Goal: Transaction & Acquisition: Register for event/course

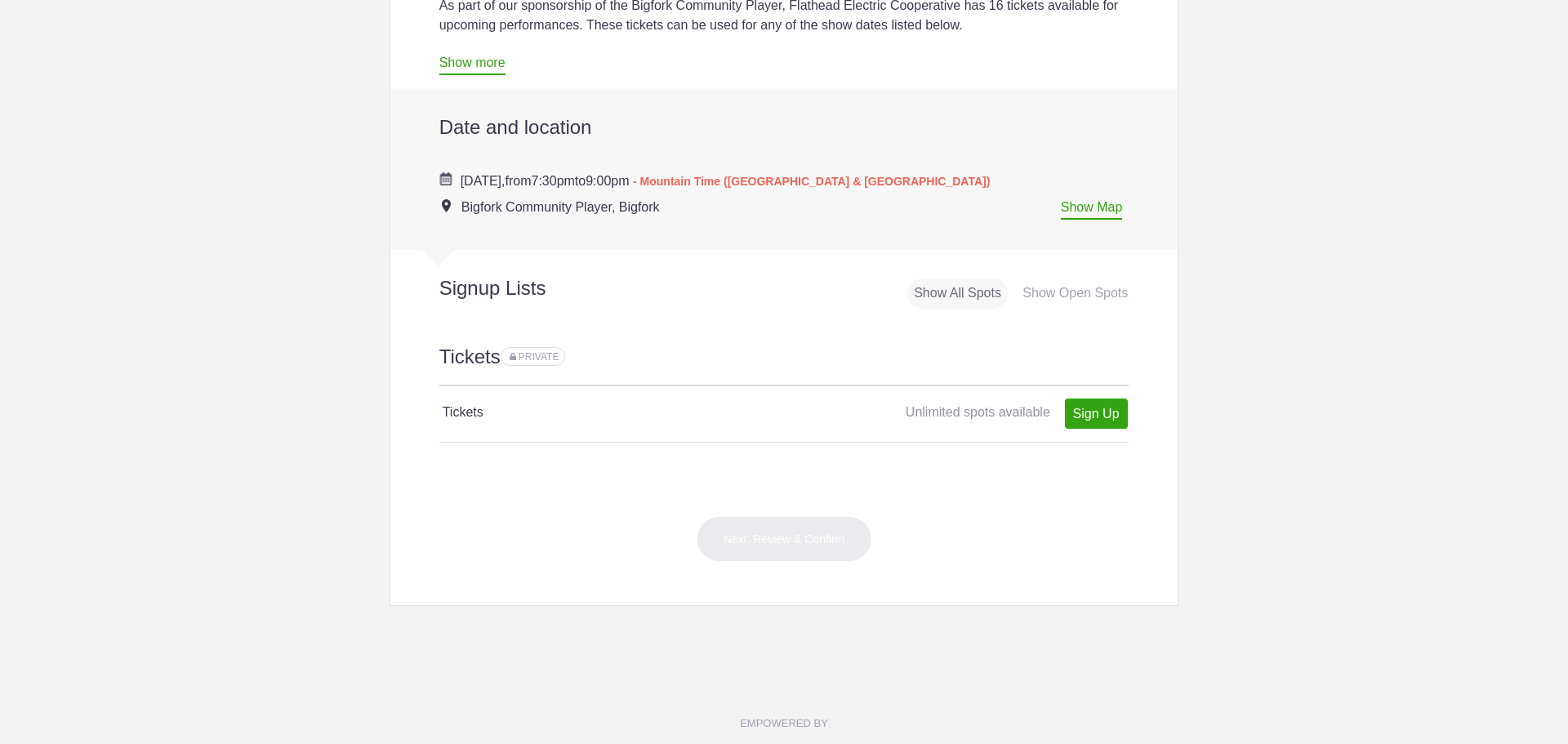
scroll to position [572, 0]
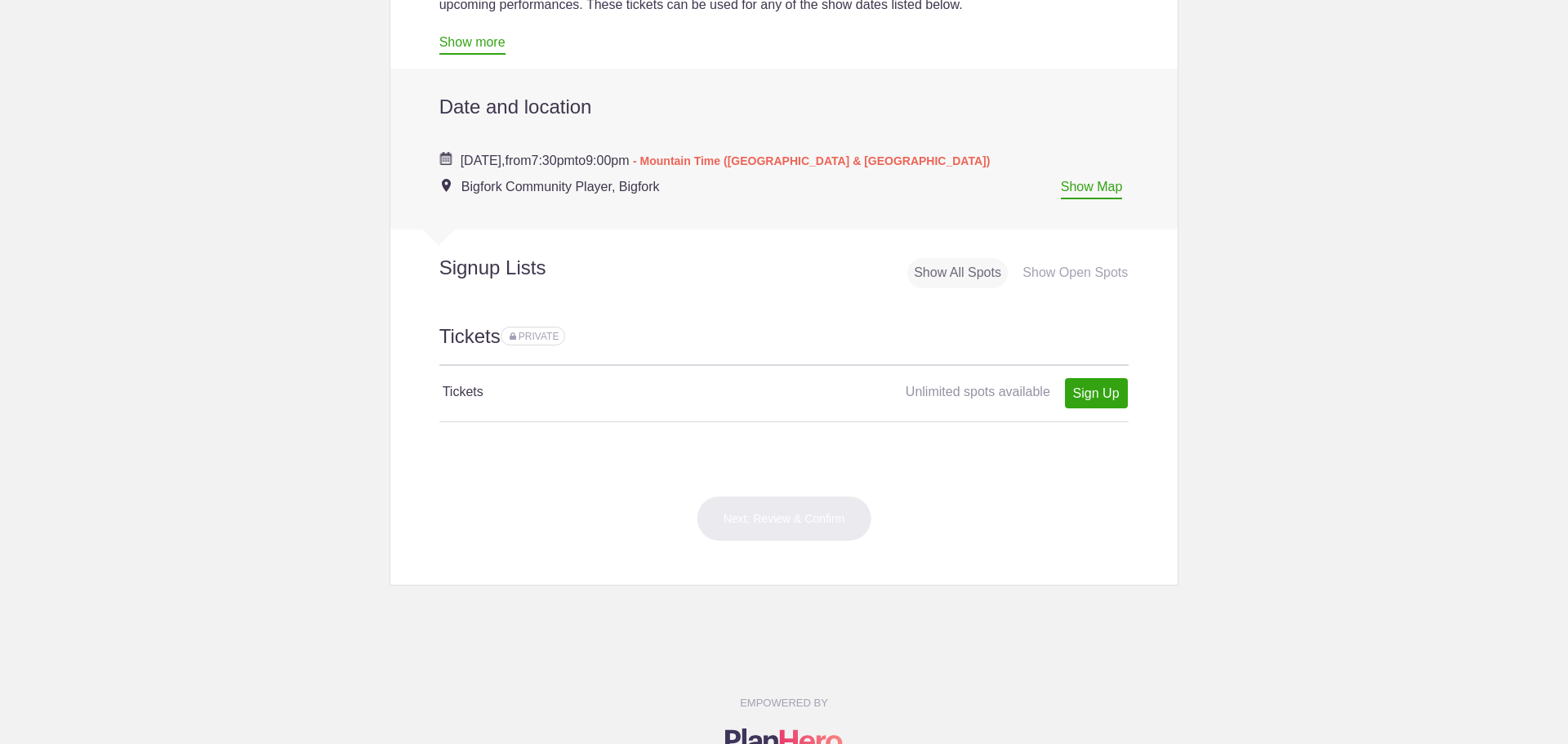
click at [1068, 274] on div "Show Open Spots" at bounding box center [1075, 273] width 118 height 30
click at [968, 272] on div "Show All Spots" at bounding box center [958, 273] width 101 height 30
click at [1090, 392] on link "Sign Up" at bounding box center [1096, 393] width 63 height 30
type input "1"
click at [1092, 392] on link "Sign Up" at bounding box center [1096, 393] width 63 height 30
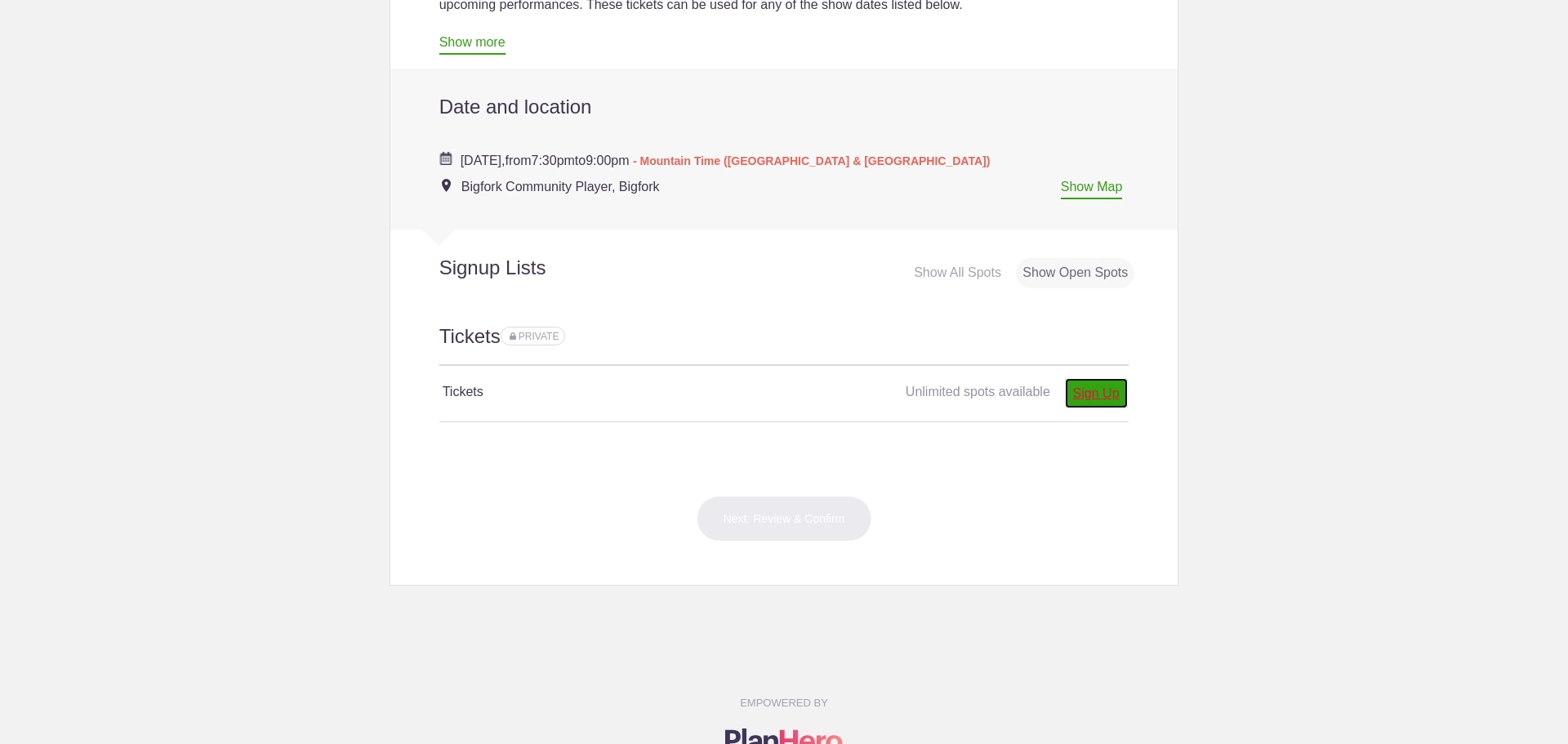
type input "1"
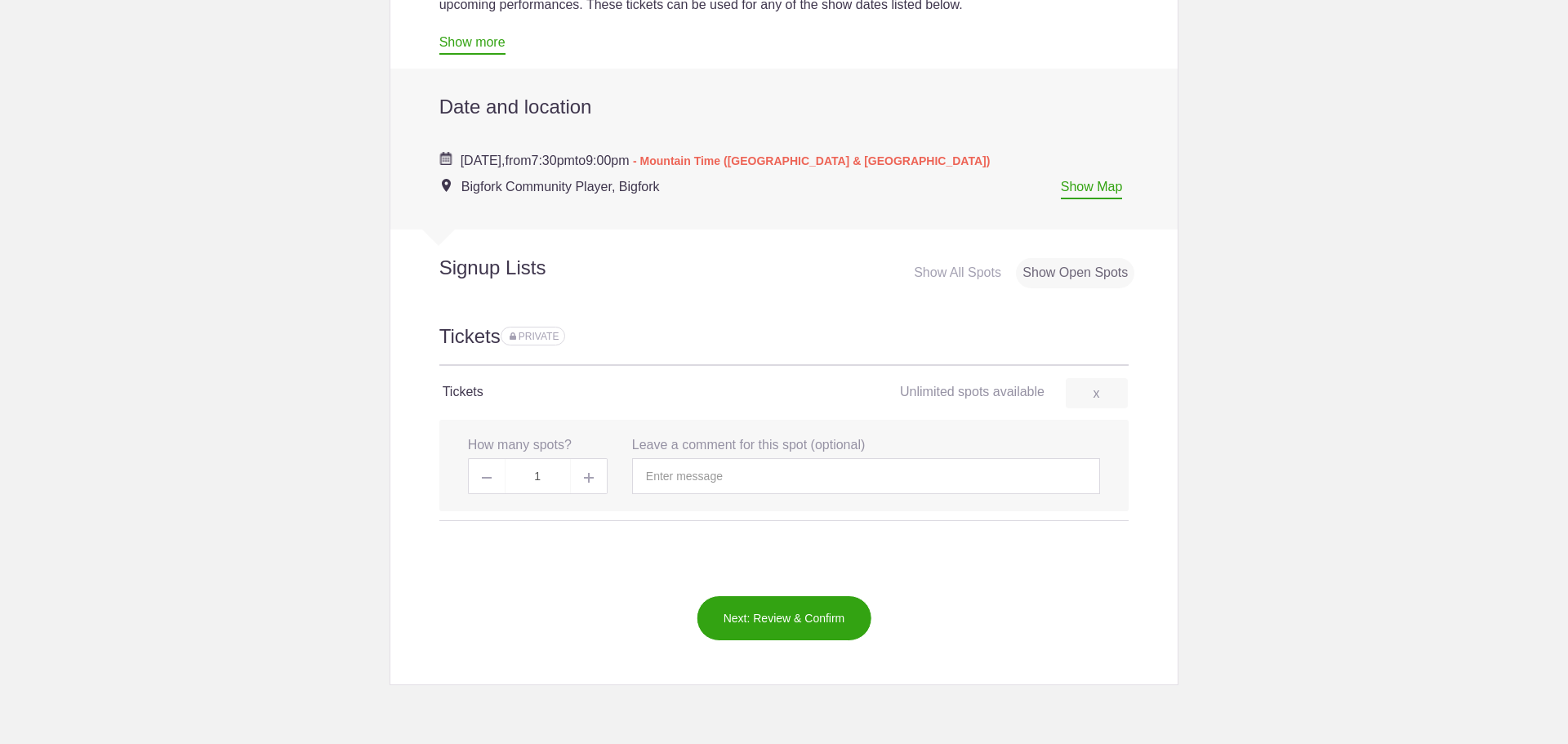
click at [773, 614] on button "Next: Review & Confirm" at bounding box center [784, 618] width 176 height 45
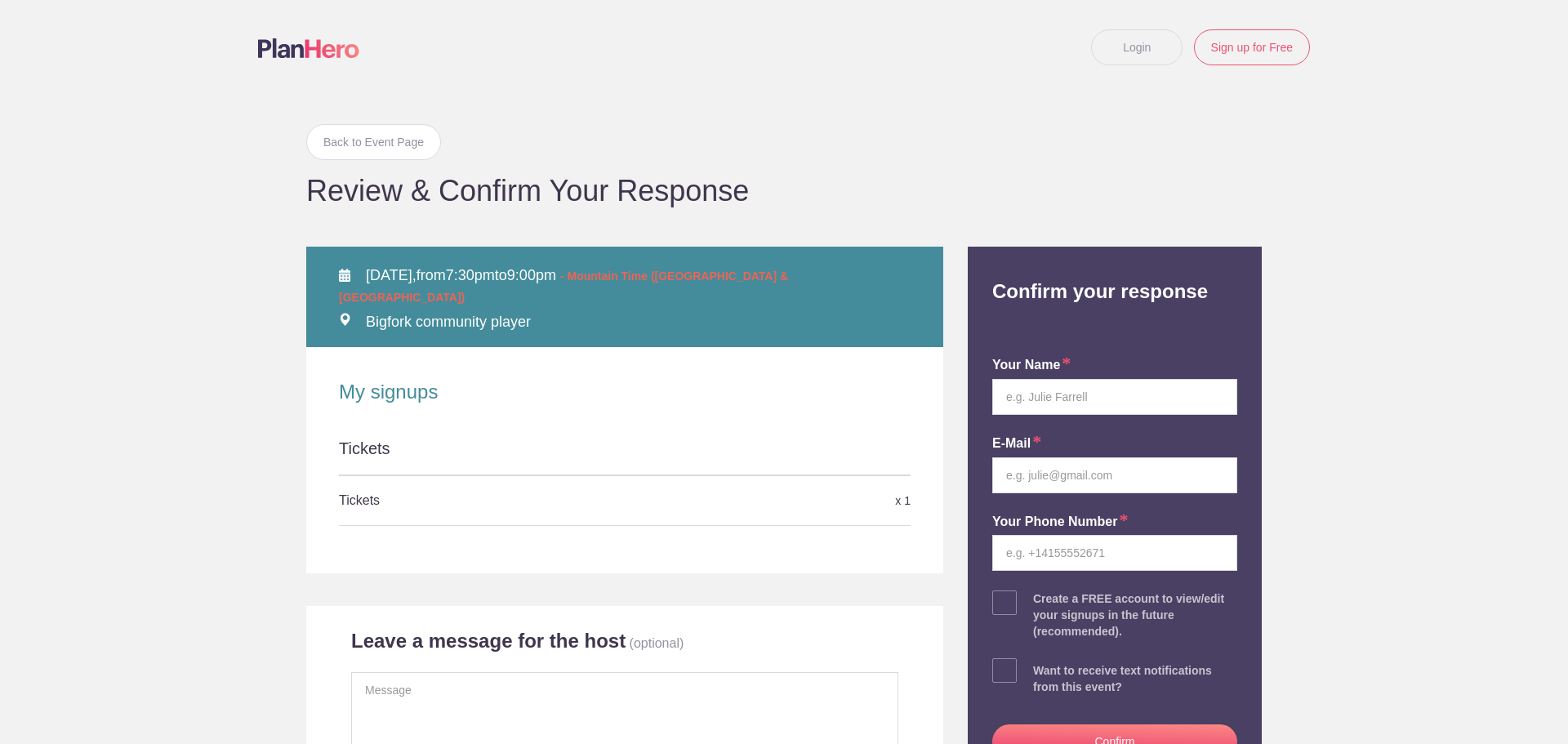
scroll to position [164, 0]
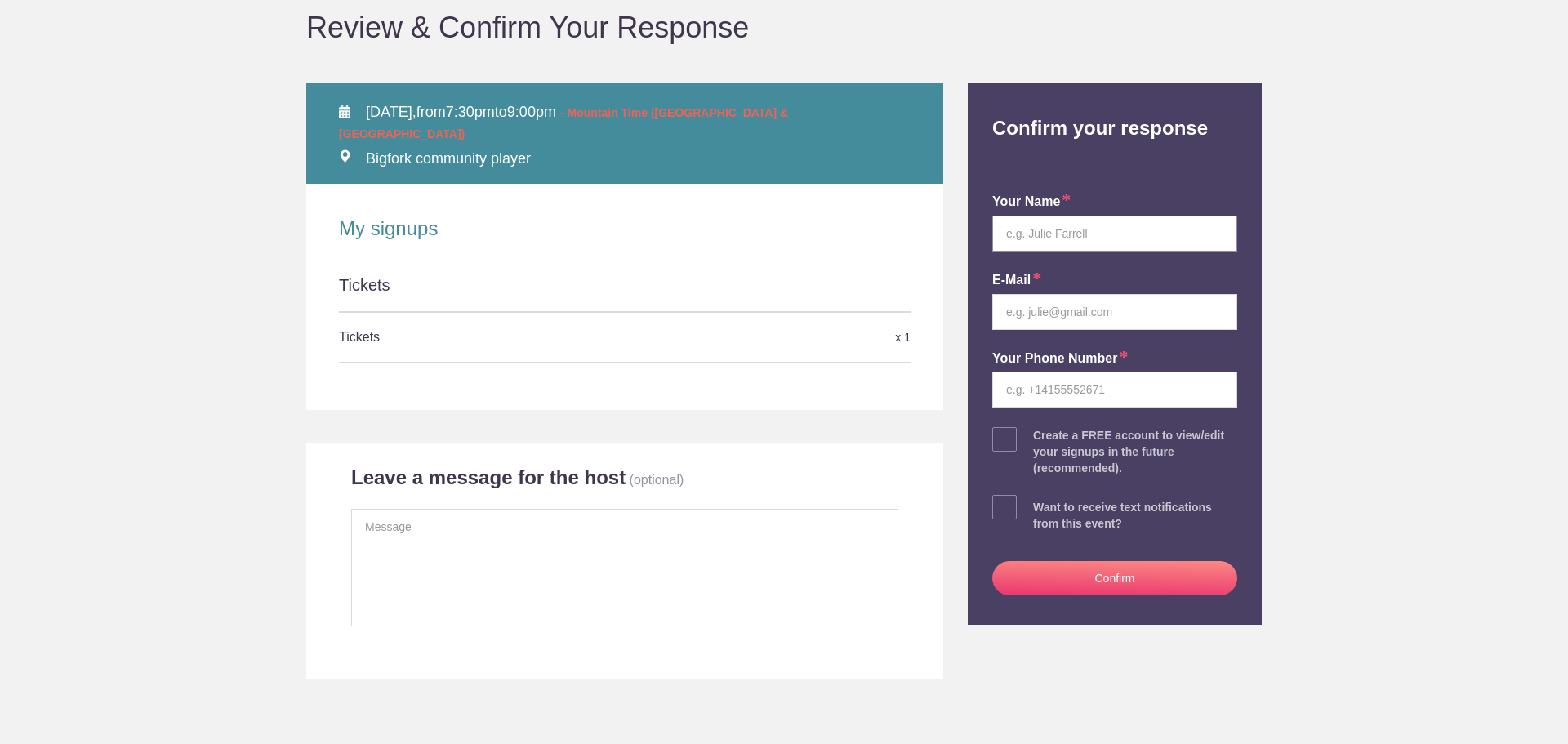
click at [1079, 231] on input "text" at bounding box center [1114, 233] width 245 height 36
type input "Ricky Kjos"
type input "r.kjos@yahoo.com"
type input "4067514443"
click at [1138, 579] on button "Confirm" at bounding box center [1114, 578] width 245 height 34
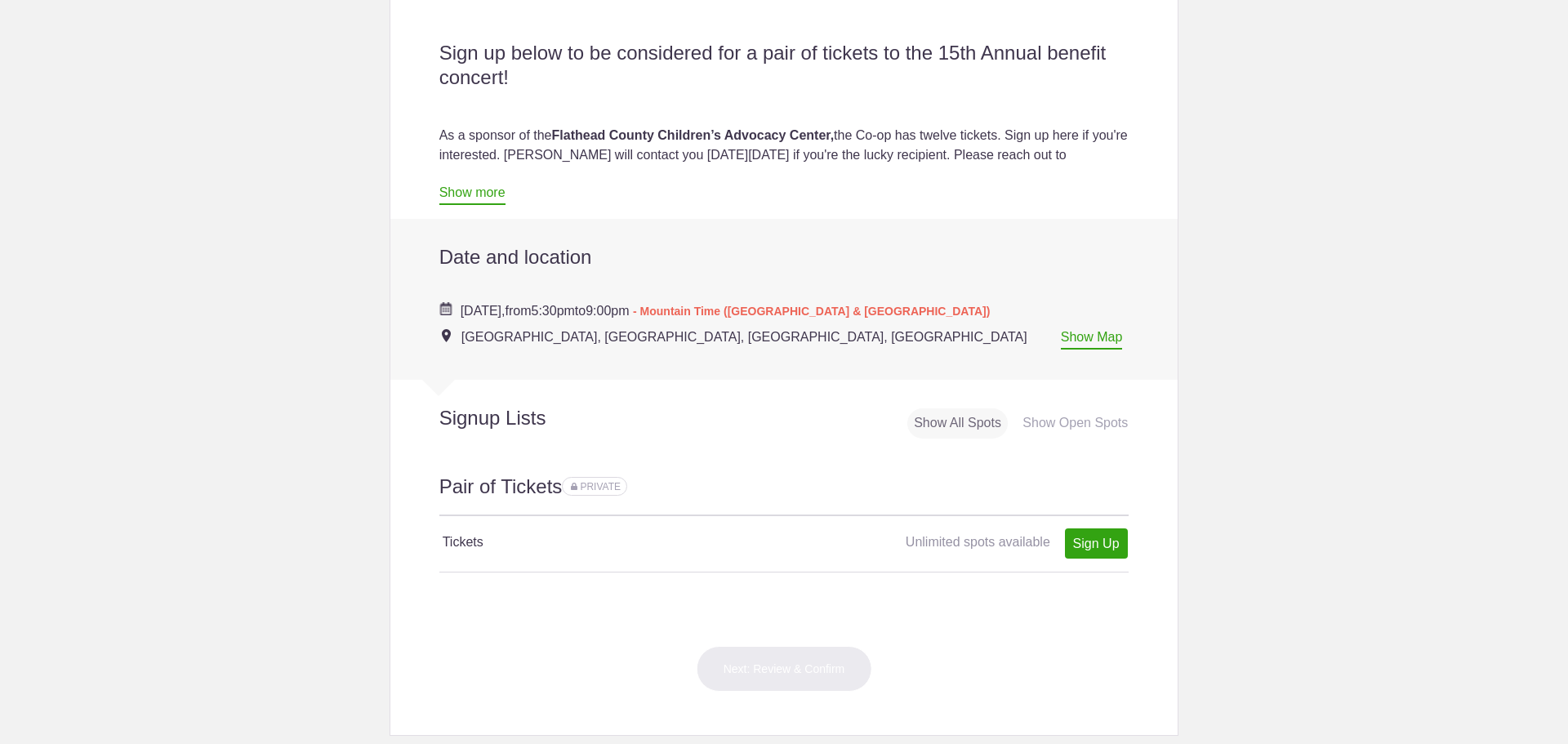
scroll to position [491, 0]
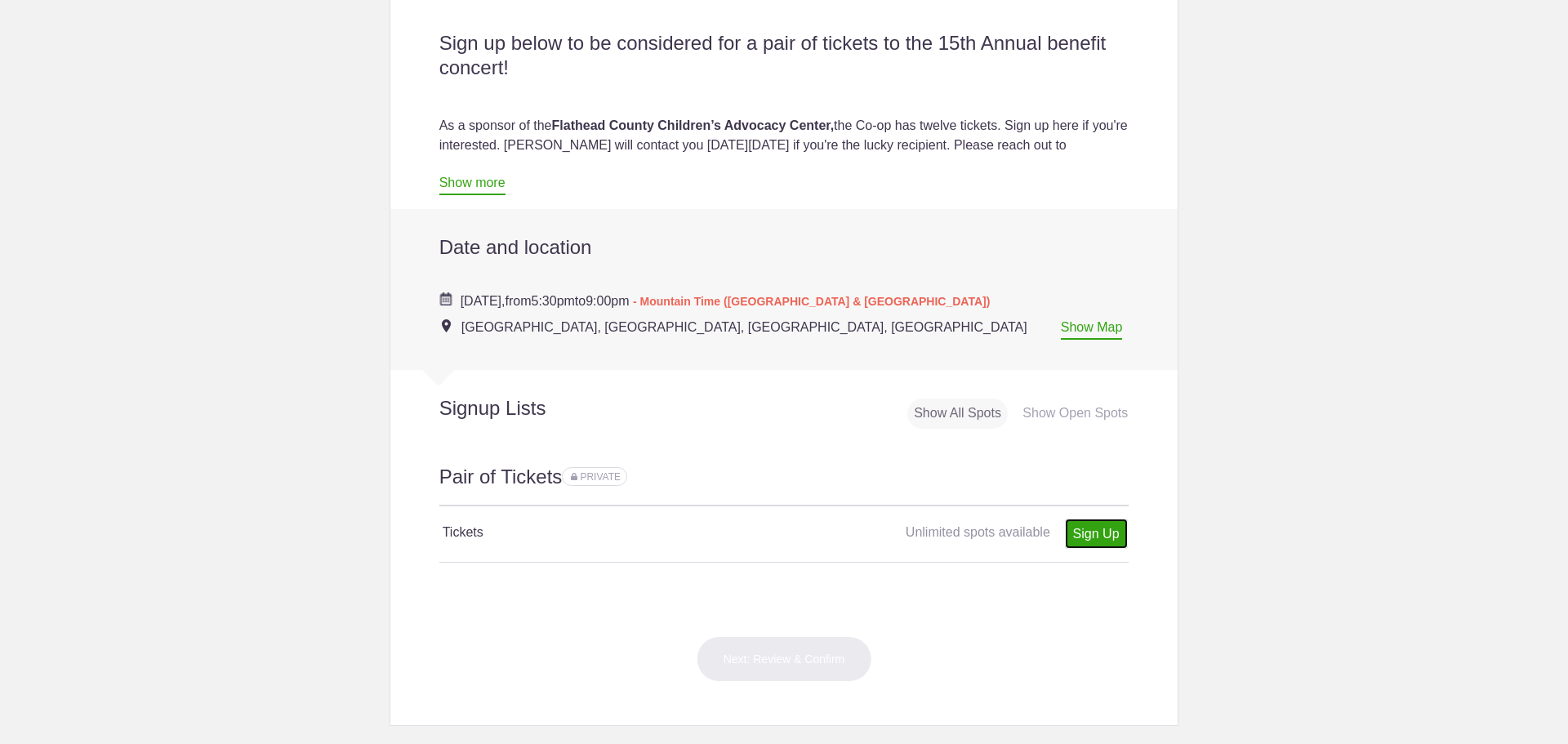
click at [1095, 537] on link "Sign Up" at bounding box center [1096, 533] width 63 height 30
type input "1"
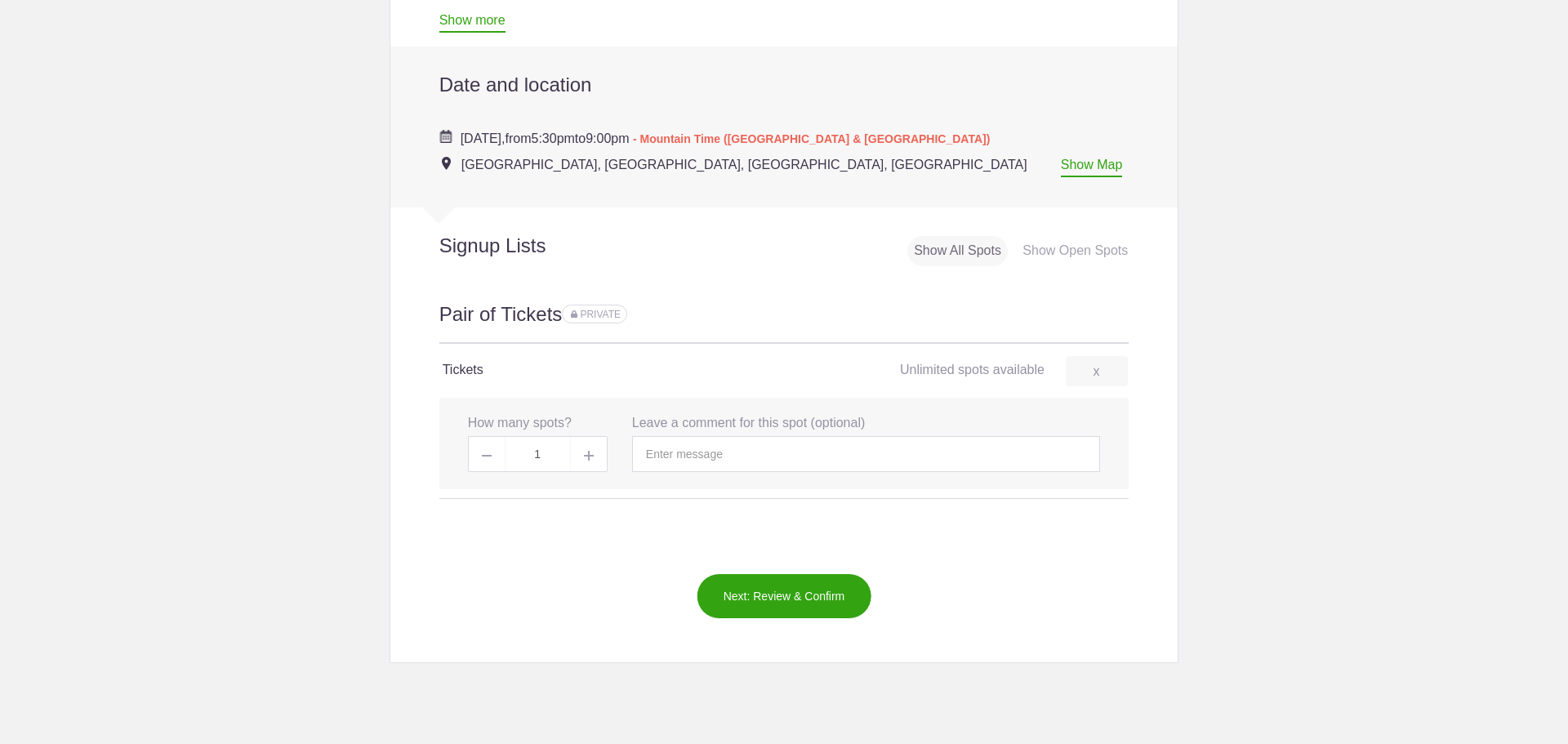
scroll to position [654, 0]
click at [765, 596] on button "Next: Review & Confirm" at bounding box center [784, 595] width 176 height 45
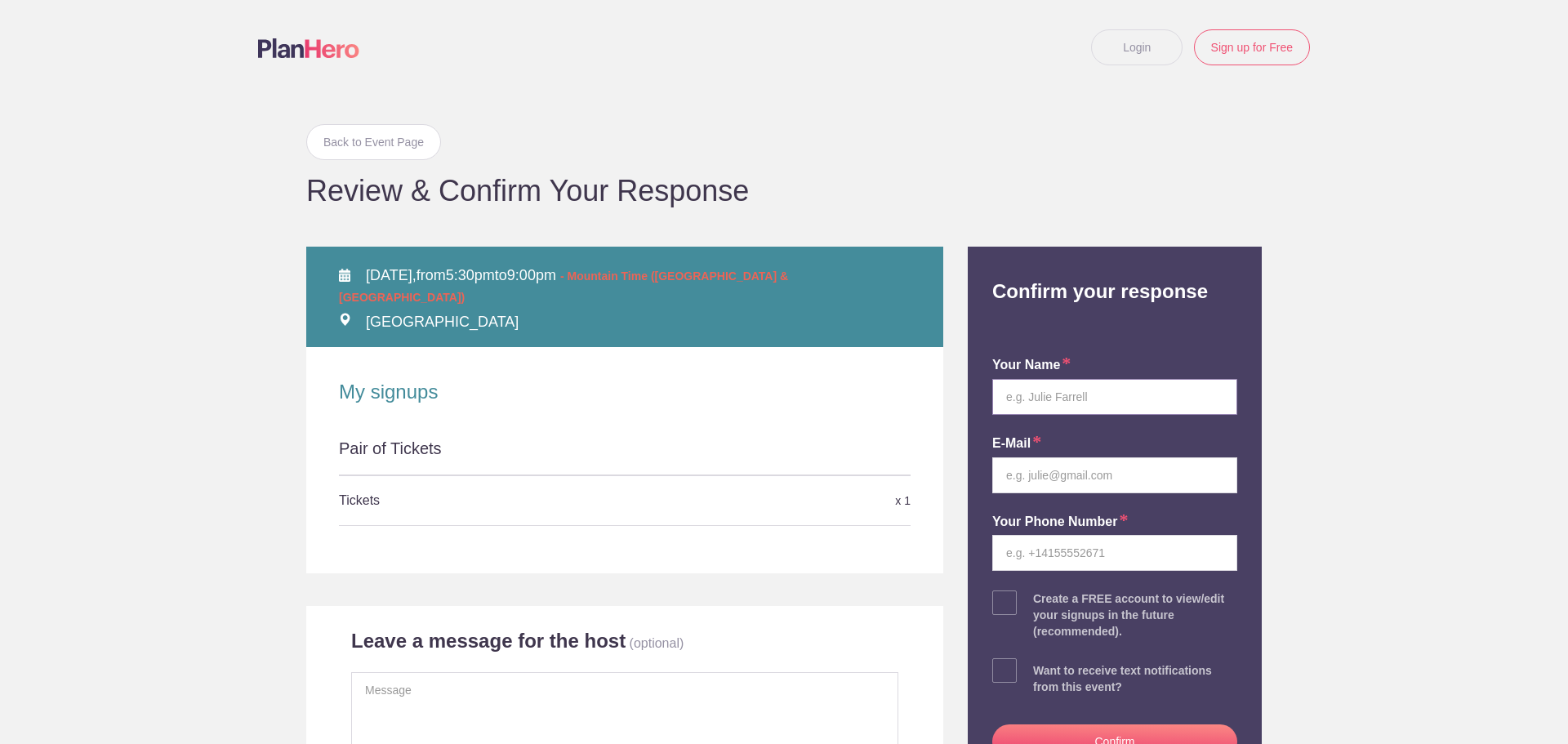
click at [1057, 401] on input "text" at bounding box center [1114, 397] width 245 height 36
type input "Ricky Kjos"
type input "r.kjos@flathead.coop"
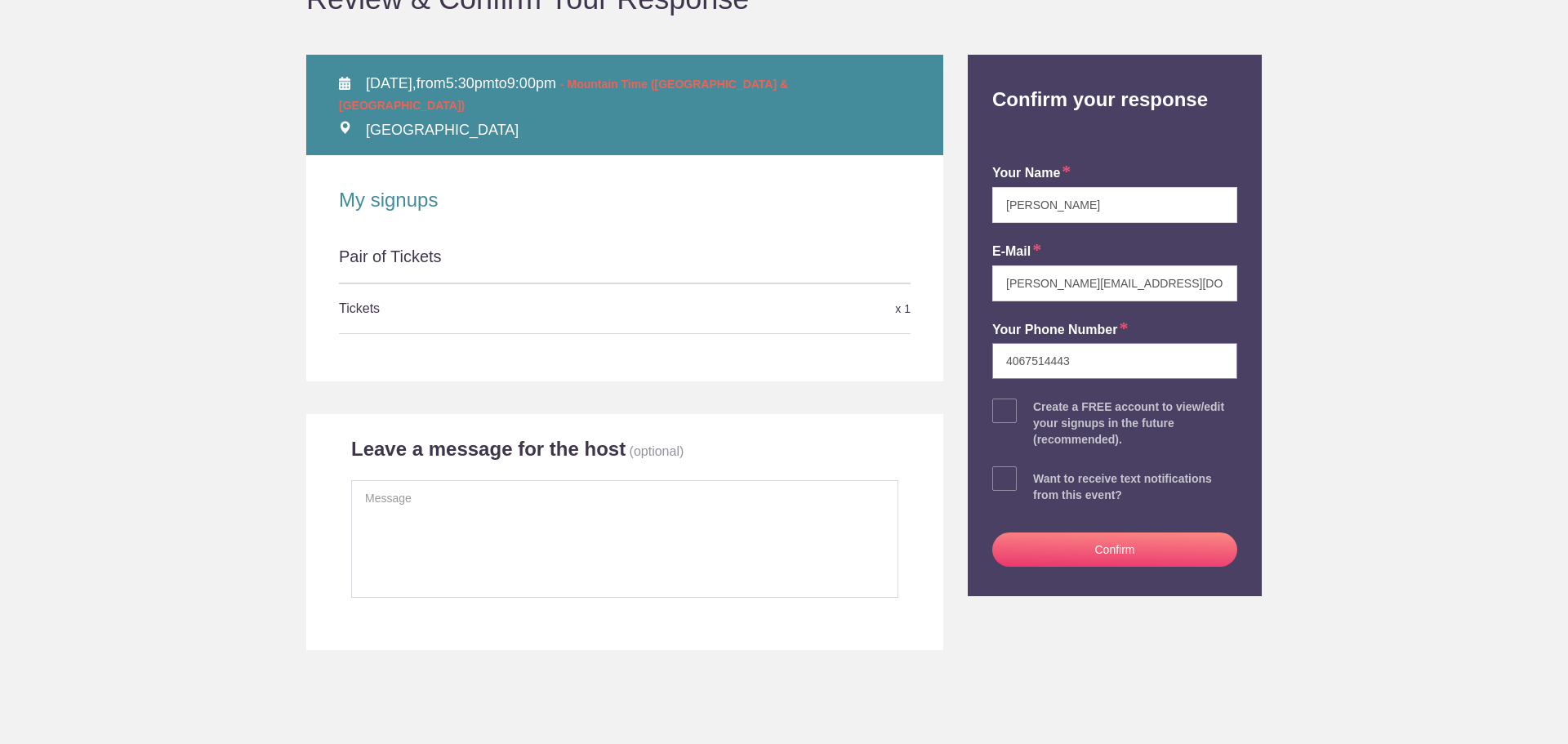
scroll to position [245, 0]
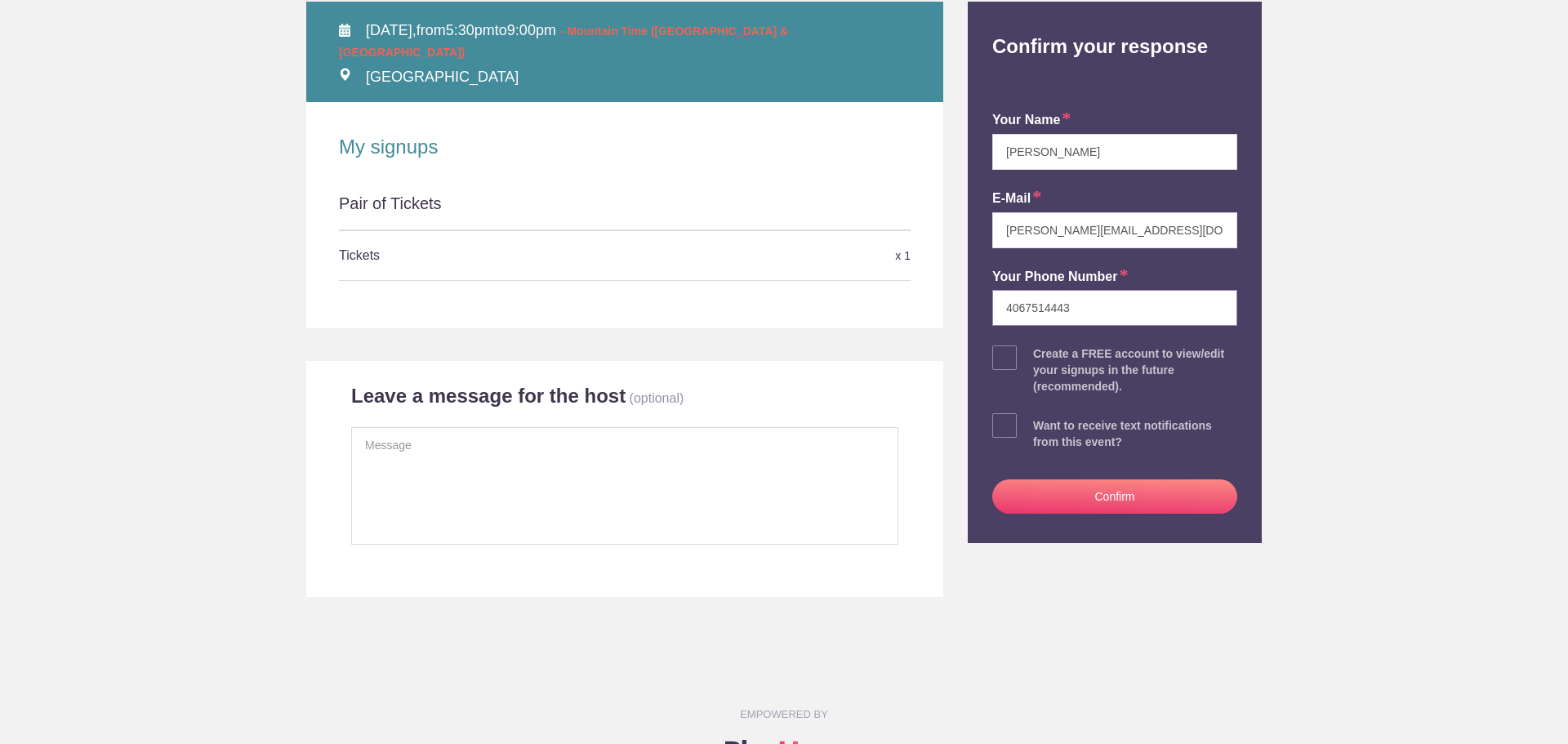
type input "4067514443"
click at [1147, 508] on button "Confirm" at bounding box center [1114, 496] width 245 height 34
